Goal: Transaction & Acquisition: Purchase product/service

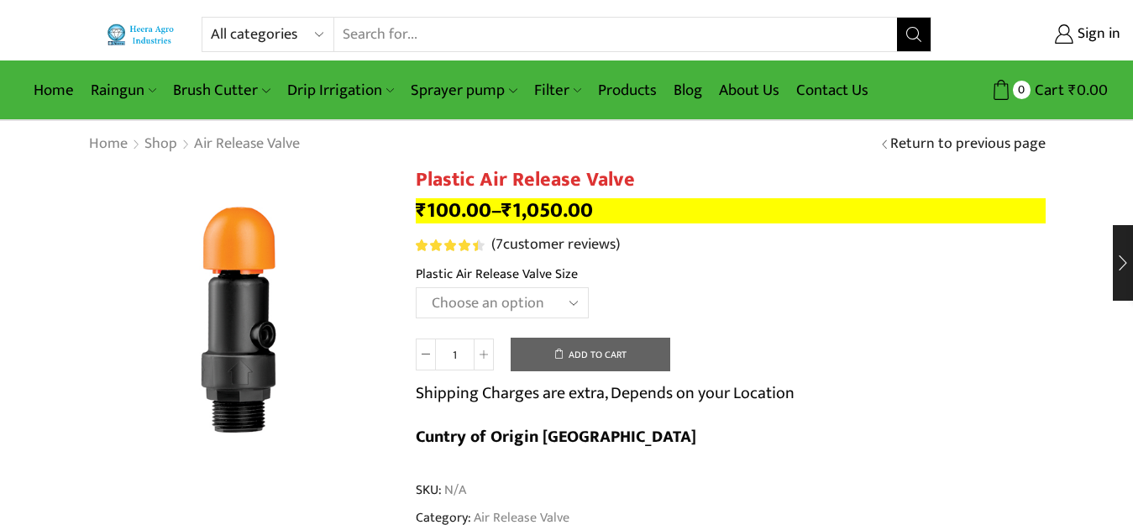
click at [271, 39] on select "All categories Accessories Air Release Valve Brush Cutter Domestic Use Drip Irr…" at bounding box center [272, 35] width 123 height 34
select select "filter"
click at [211, 18] on select "All categories Accessories Air Release Valve Brush Cutter Domestic Use Drip Irr…" at bounding box center [272, 35] width 123 height 34
click at [906, 34] on icon "Search button" at bounding box center [913, 34] width 15 height 15
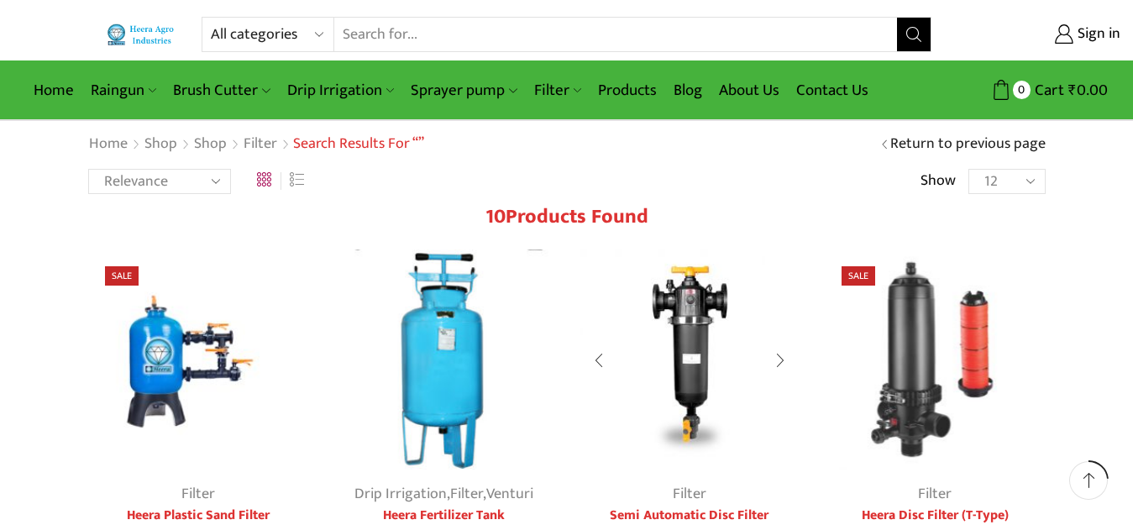
scroll to position [252, 0]
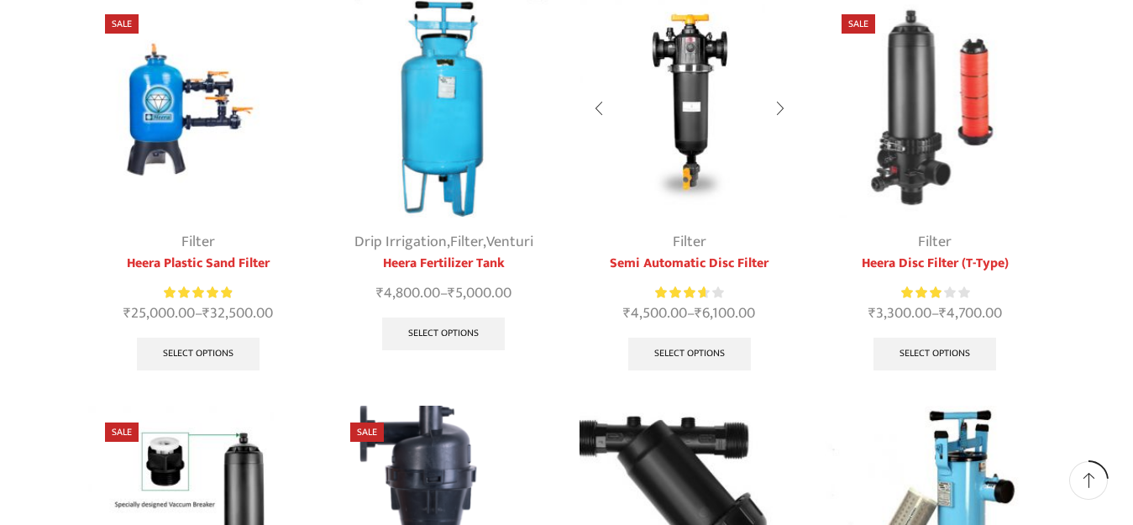
click at [678, 133] on img at bounding box center [689, 107] width 221 height 221
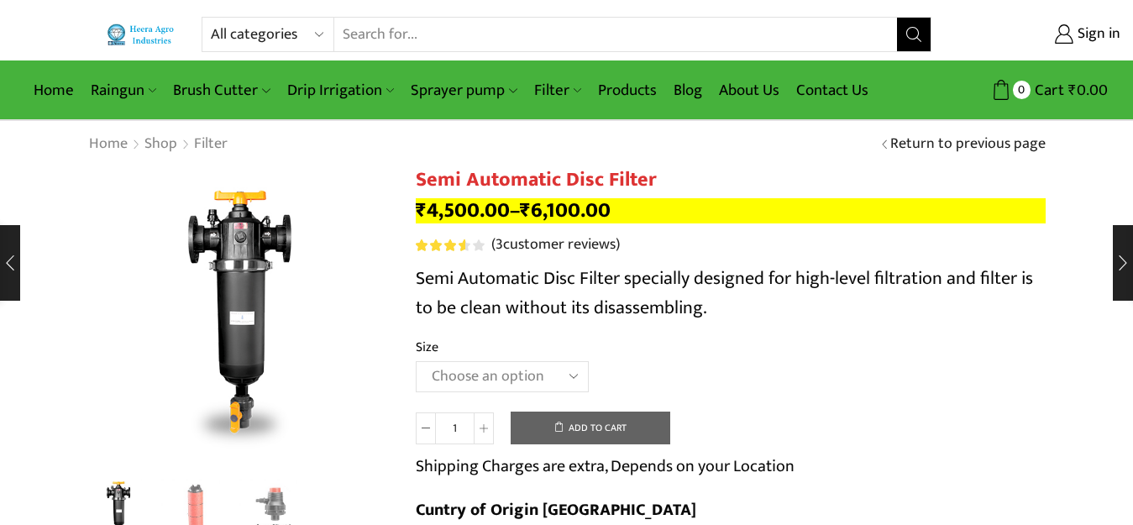
click at [458, 375] on select "Choose an option 2" Disc Filter 2.5" Disc Filter 3" Disc Filter" at bounding box center [502, 376] width 173 height 31
click at [416, 361] on select "Choose an option 2" Disc Filter 2.5" Disc Filter 3" Disc Filter" at bounding box center [502, 376] width 173 height 31
select select "2.5" Disc Filter"
